Goal: Information Seeking & Learning: Learn about a topic

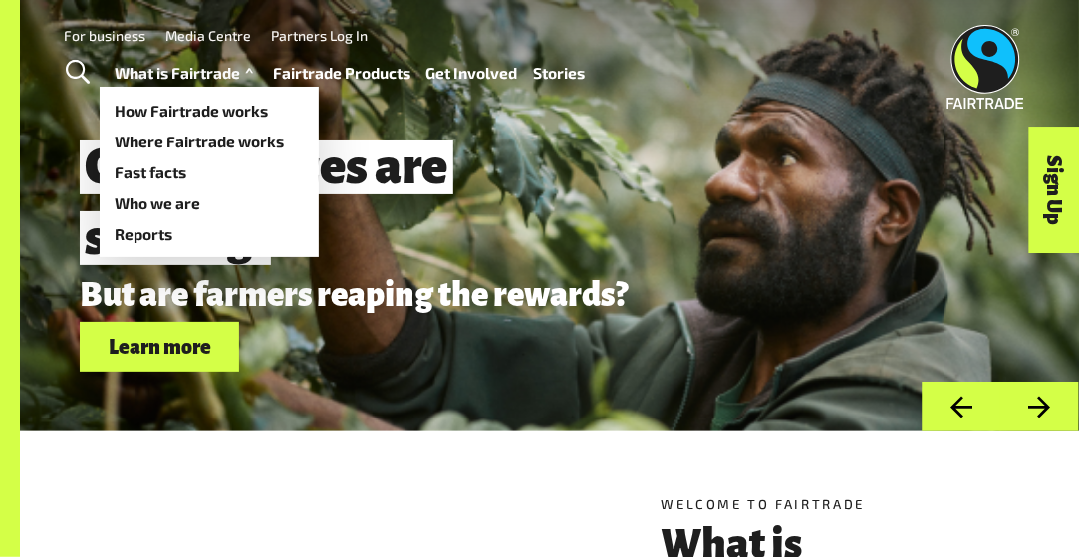
click at [200, 66] on link "What is Fairtrade" at bounding box center [187, 73] width 142 height 28
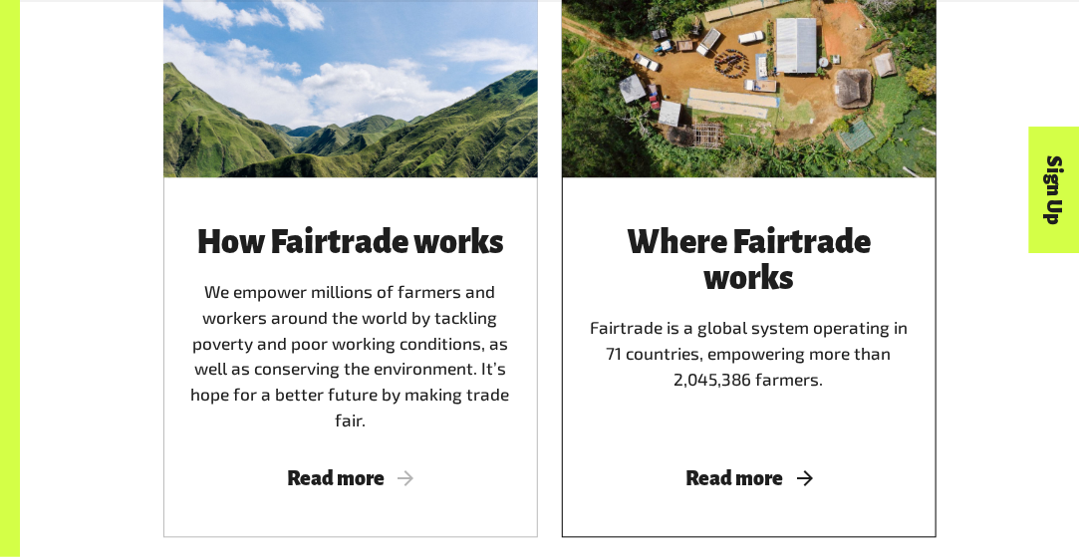
scroll to position [1096, 0]
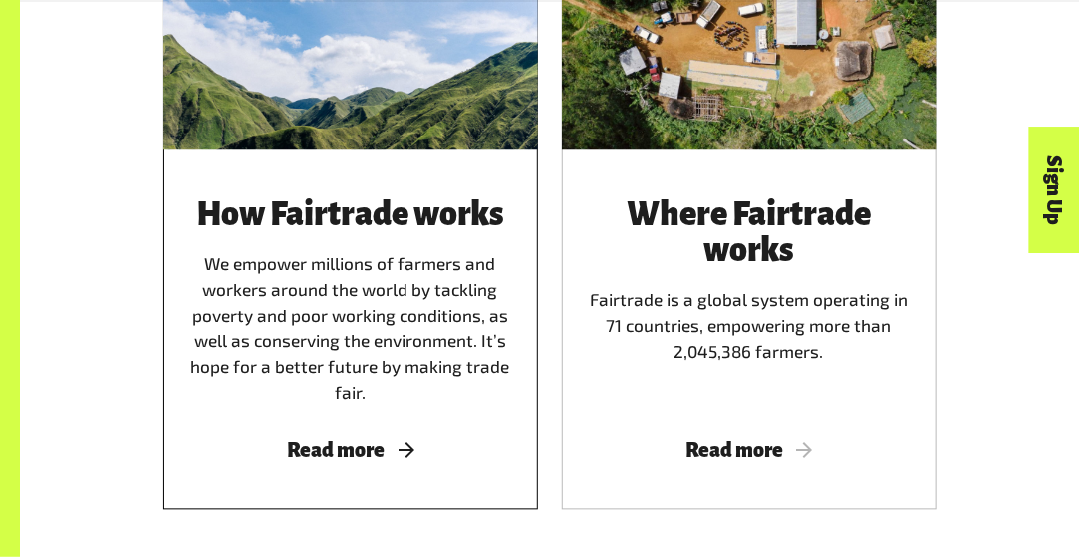
click at [388, 458] on span "Read more" at bounding box center [350, 451] width 327 height 22
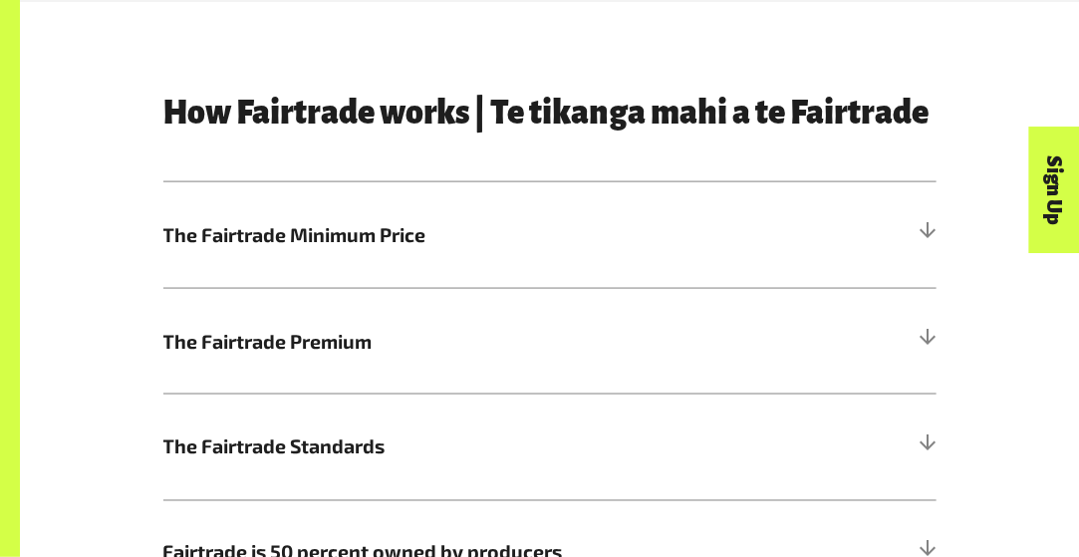
scroll to position [897, 0]
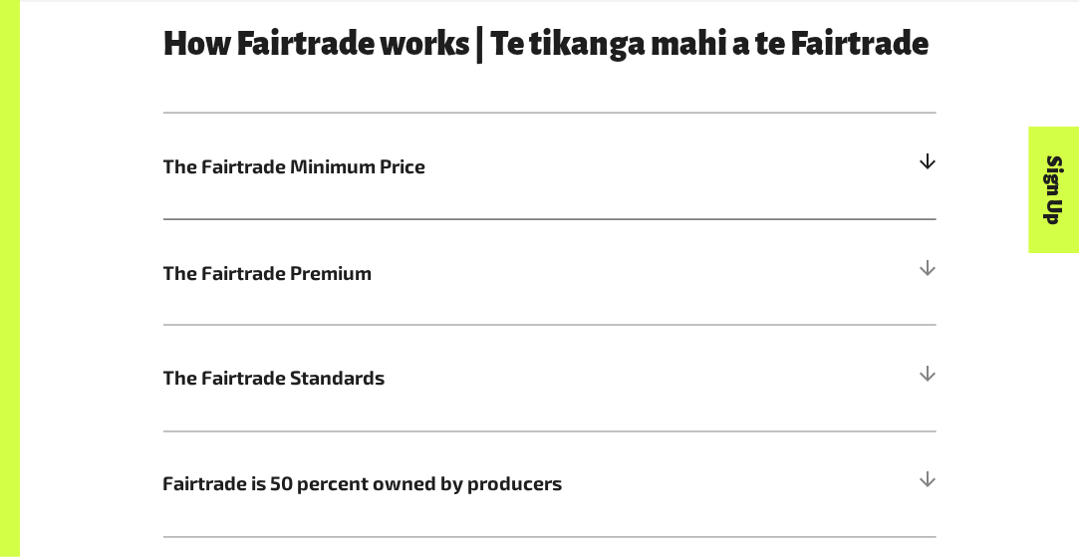
click at [928, 169] on div at bounding box center [927, 166] width 18 height 18
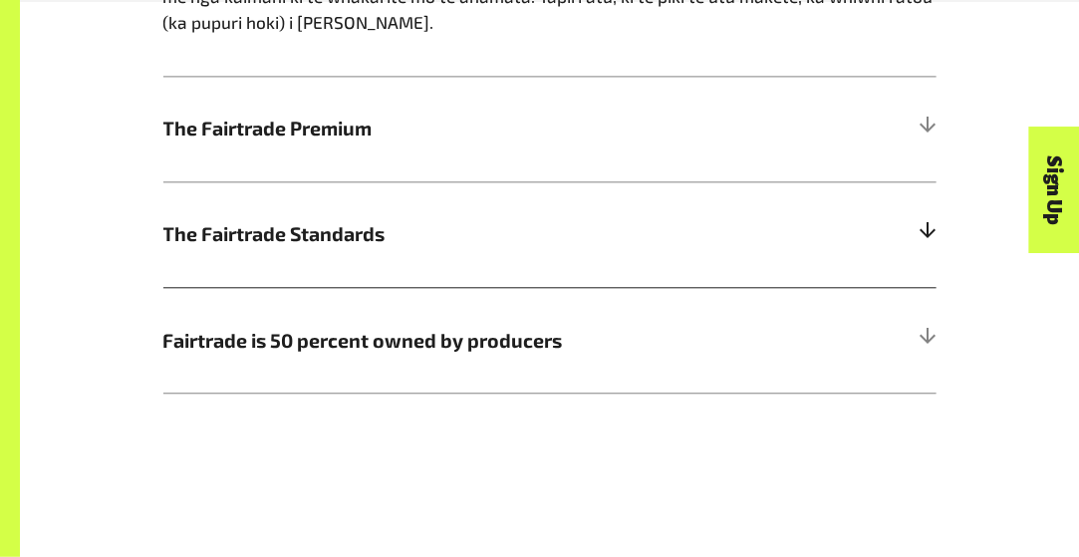
scroll to position [1494, 0]
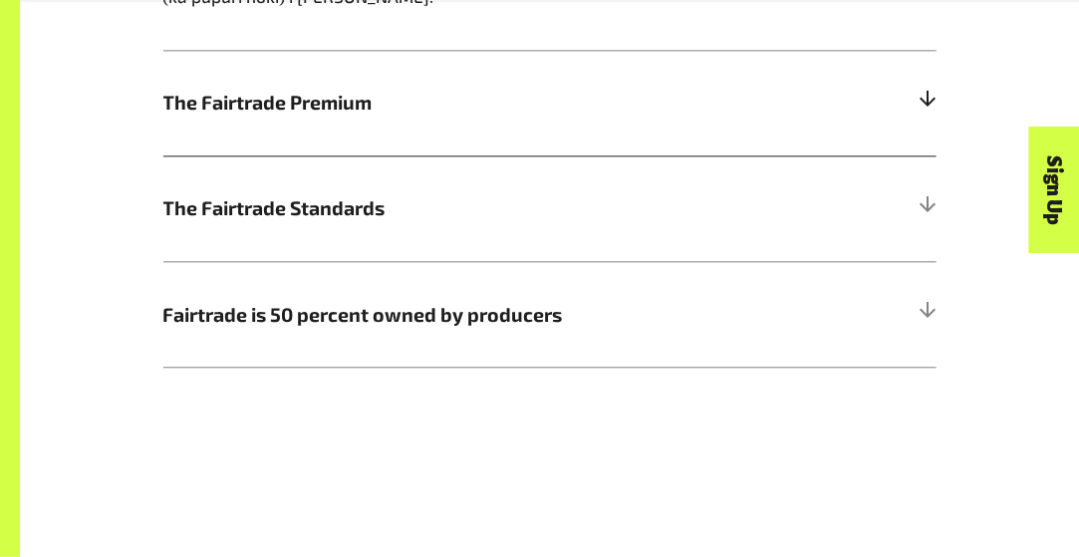
click at [922, 94] on div at bounding box center [927, 103] width 18 height 18
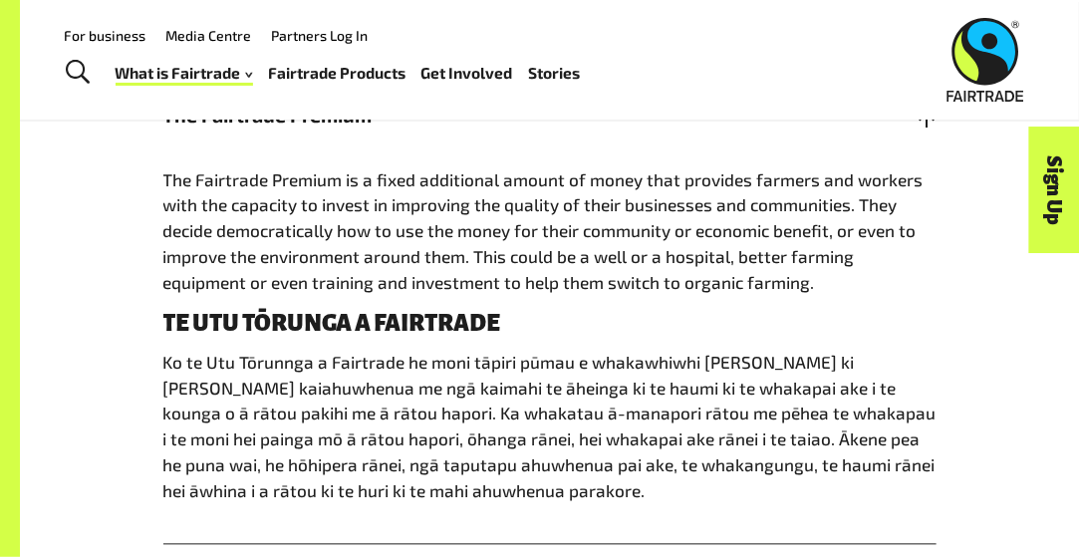
scroll to position [996, 0]
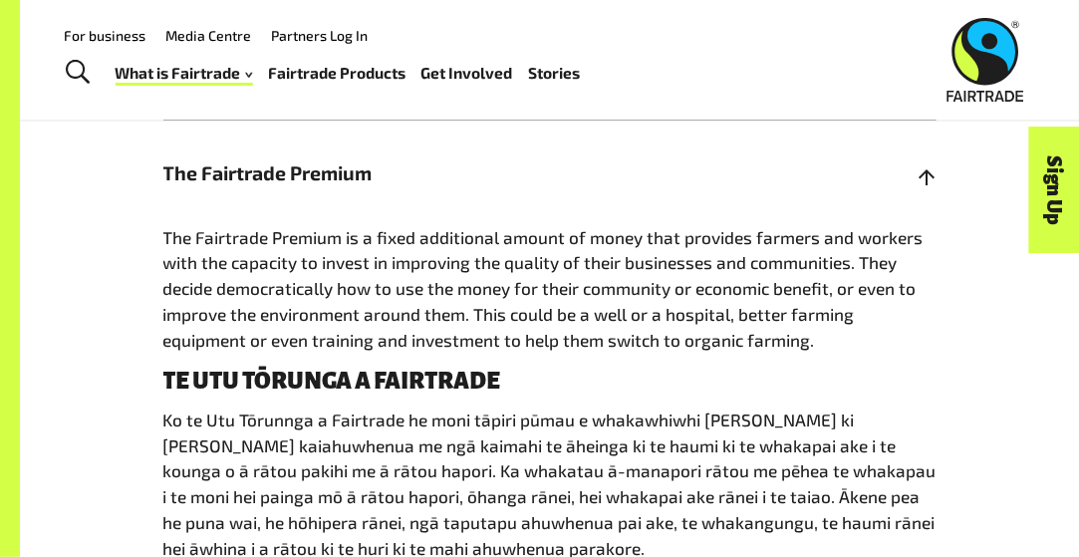
click at [930, 178] on div at bounding box center [927, 173] width 18 height 18
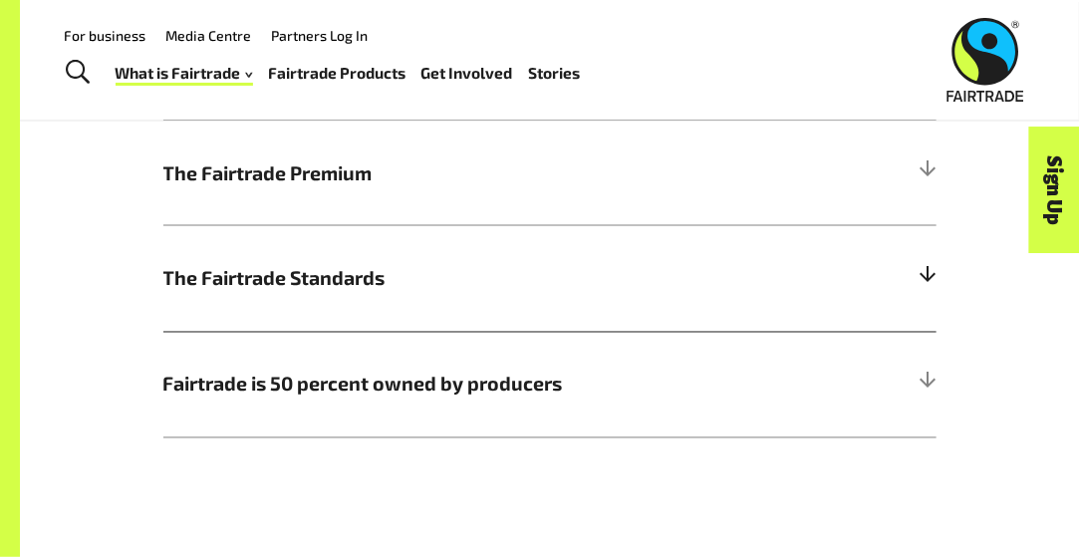
click at [918, 277] on div at bounding box center [927, 279] width 18 height 18
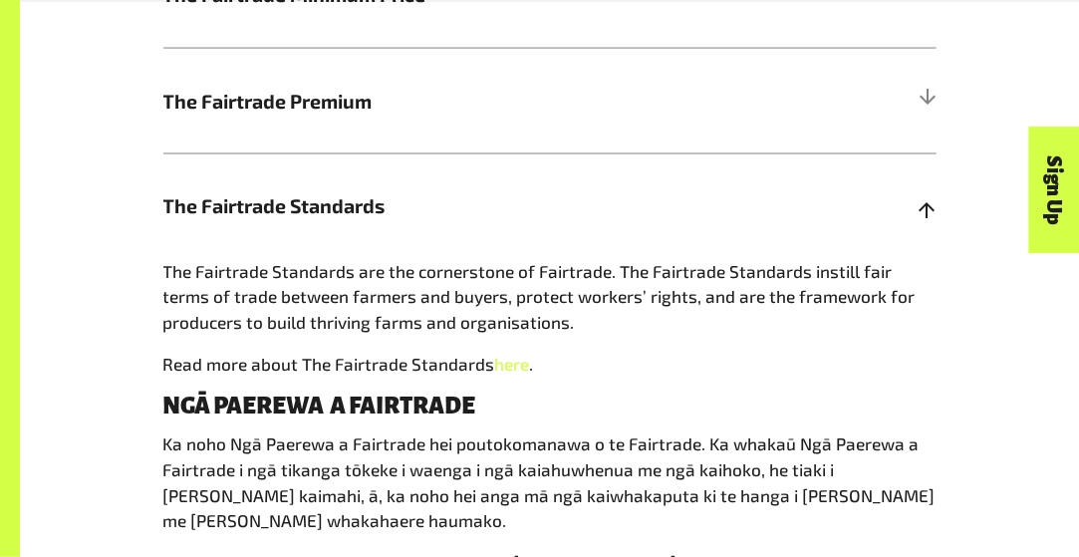
scroll to position [1096, 0]
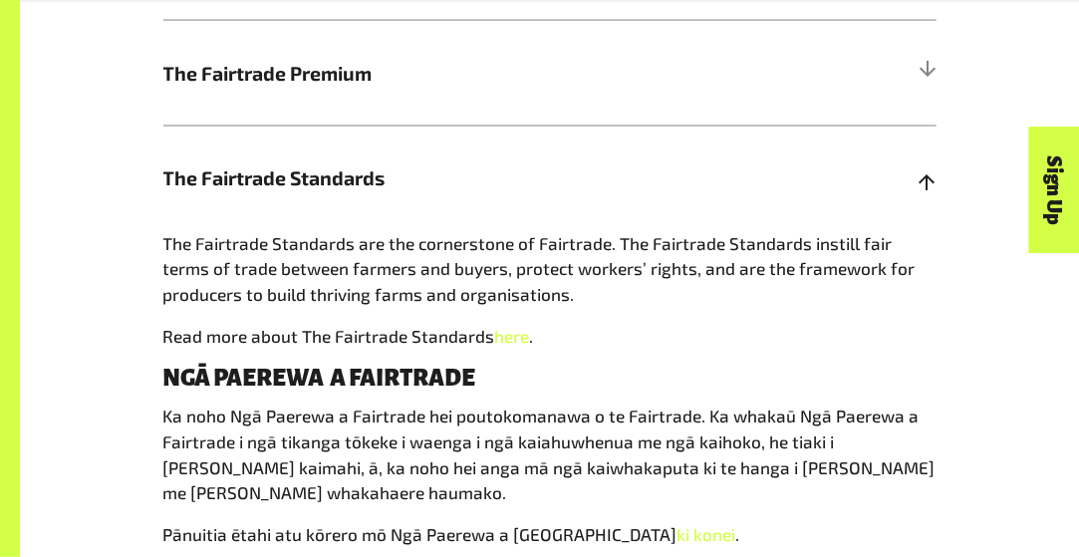
click at [925, 188] on div at bounding box center [927, 179] width 18 height 18
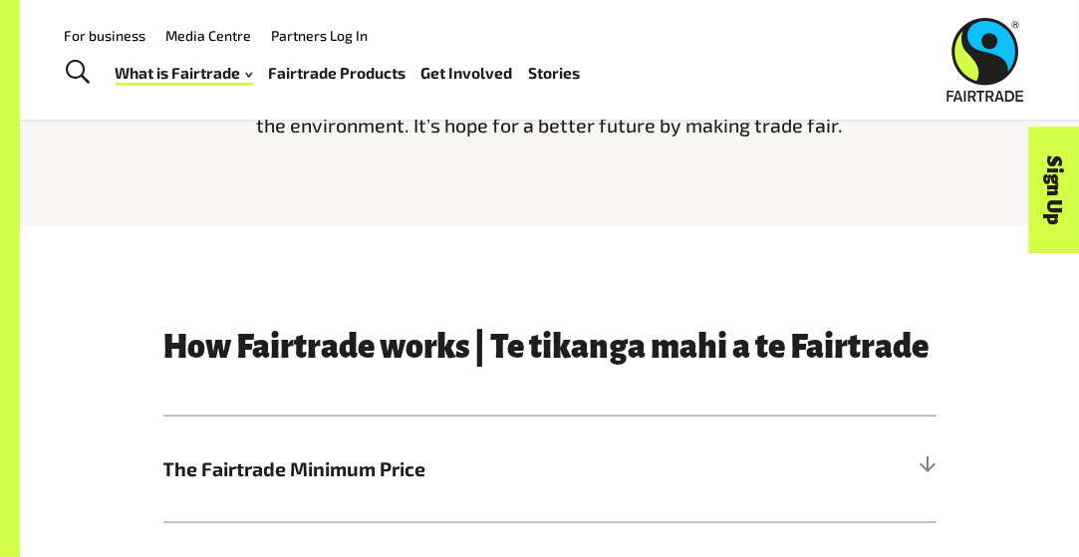
scroll to position [398, 0]
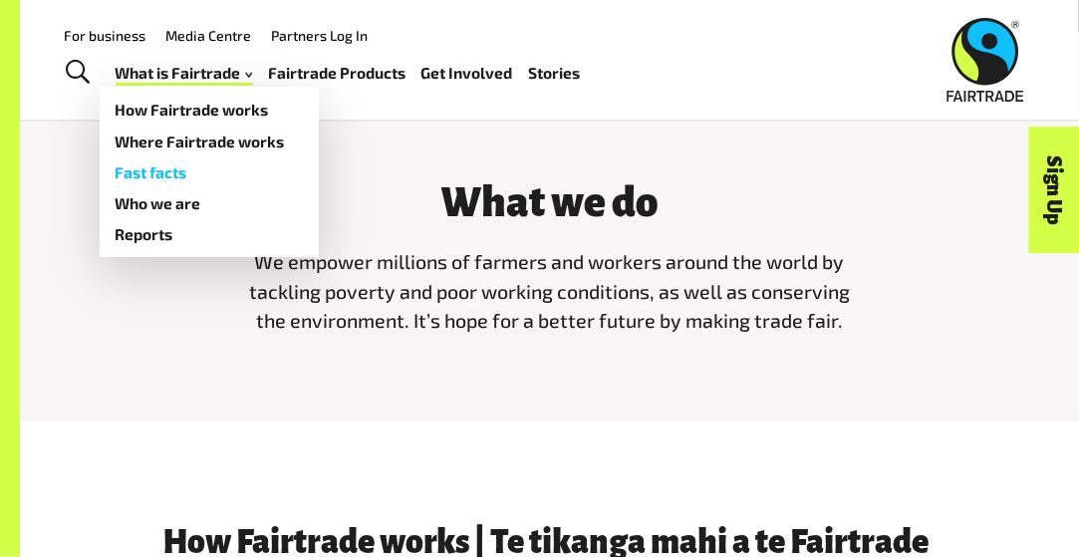
click at [174, 173] on link "Fast facts" at bounding box center [209, 171] width 219 height 31
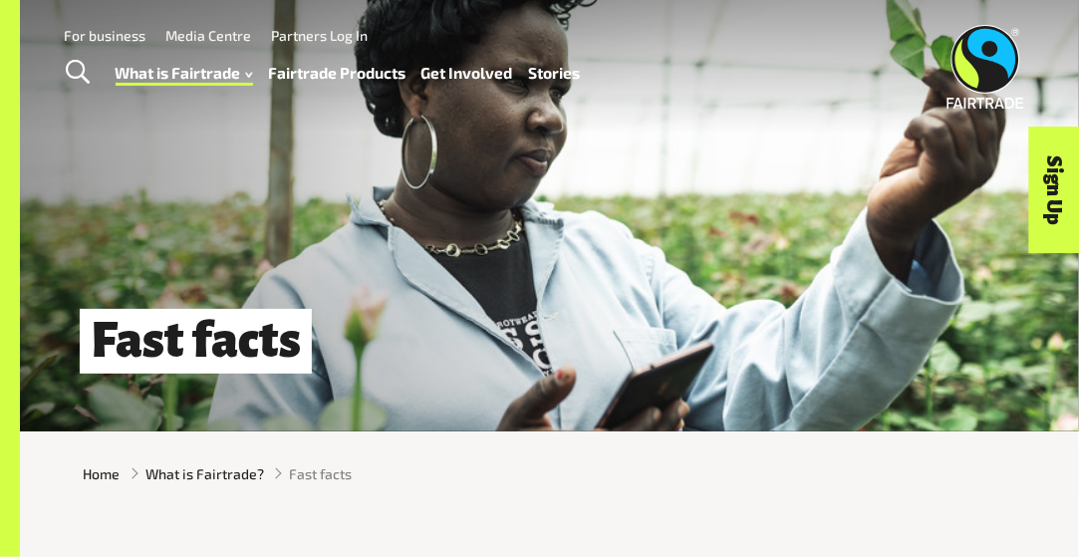
click at [358, 68] on link "Fairtrade Products" at bounding box center [336, 73] width 137 height 28
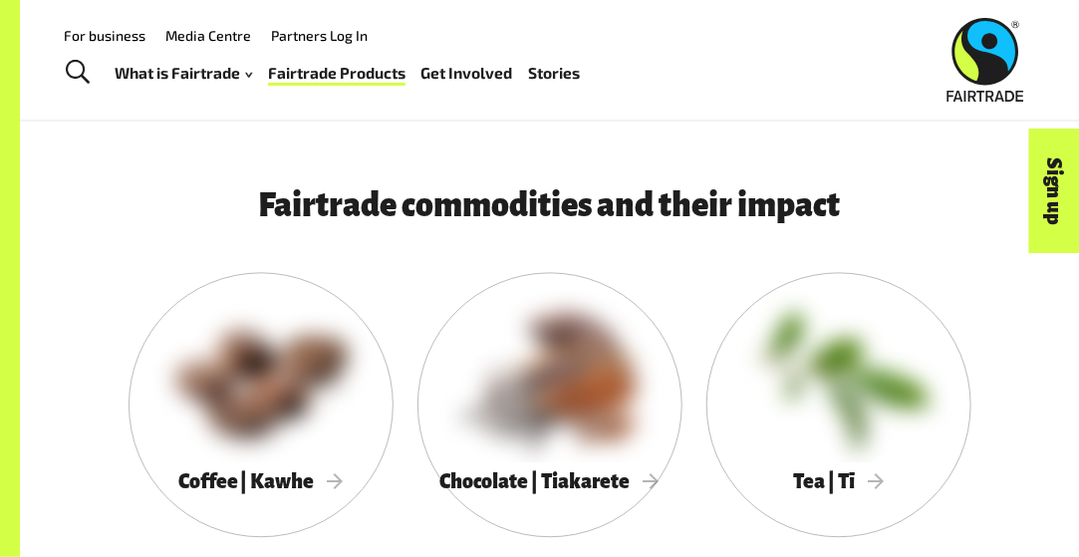
scroll to position [1195, 0]
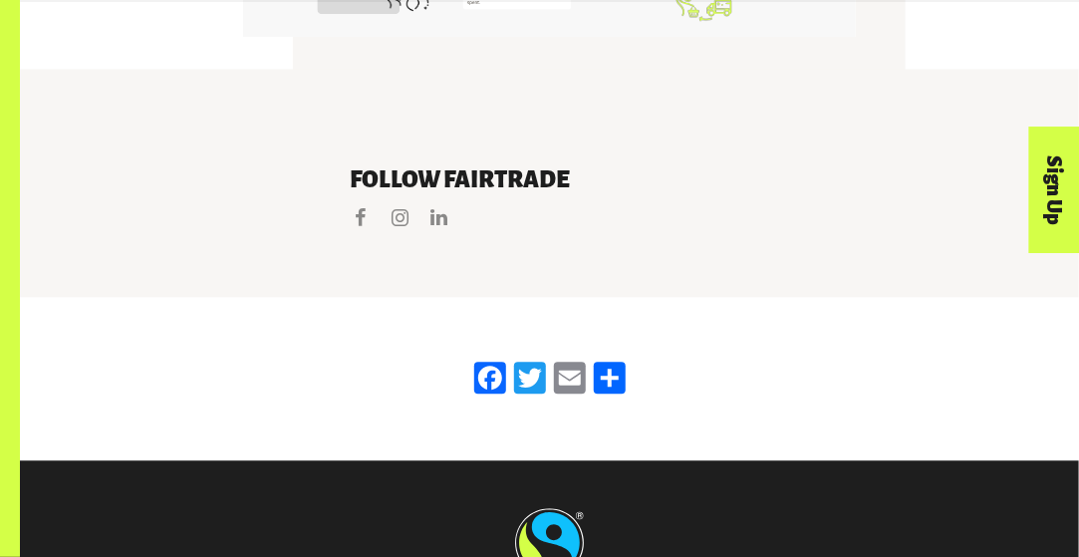
scroll to position [4166, 0]
